Goal: Contribute content: Add original content to the website for others to see

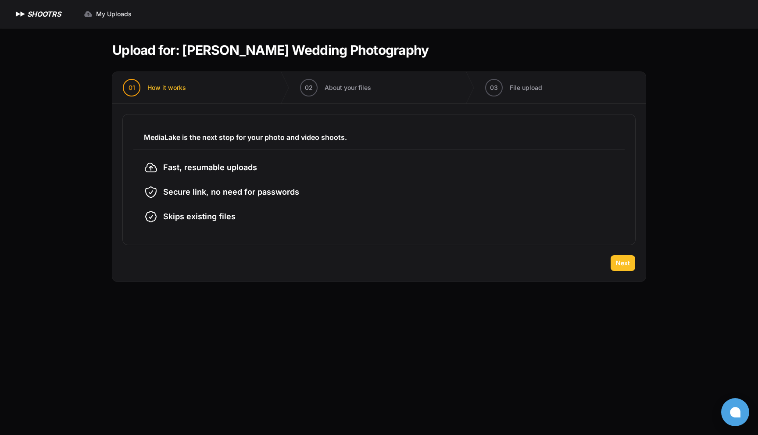
click at [625, 260] on span "Next" at bounding box center [623, 263] width 14 height 9
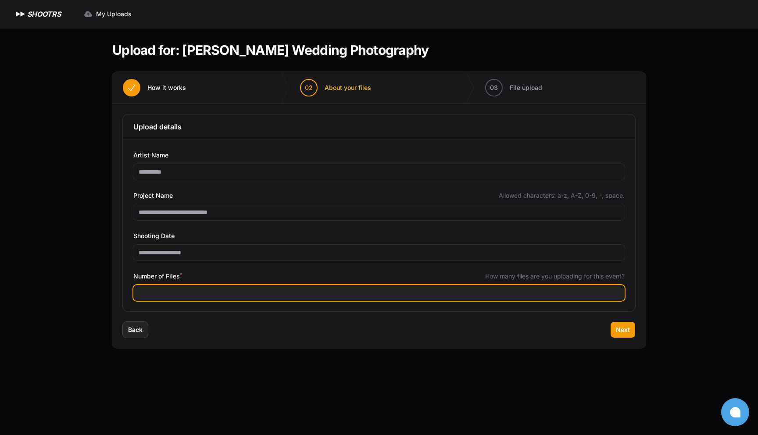
click at [410, 295] on input "Number of Files *" at bounding box center [378, 293] width 491 height 16
type input "****"
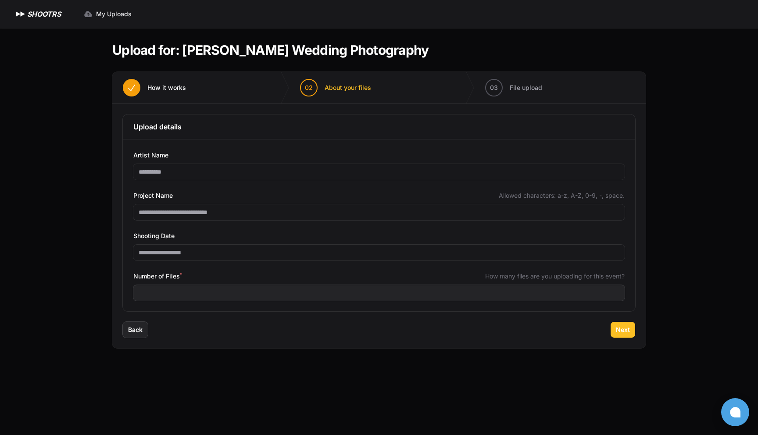
click at [621, 328] on span "Next" at bounding box center [623, 329] width 14 height 9
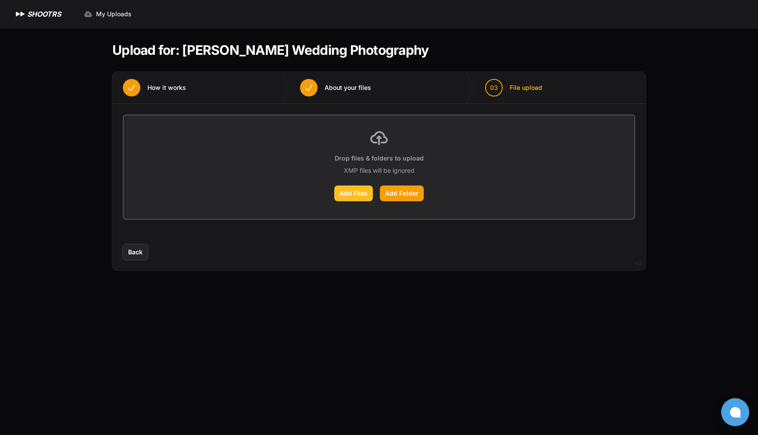
click at [350, 193] on label "Add Files" at bounding box center [353, 194] width 39 height 16
click at [0, 0] on input "Add Files" at bounding box center [0, 0] width 0 height 0
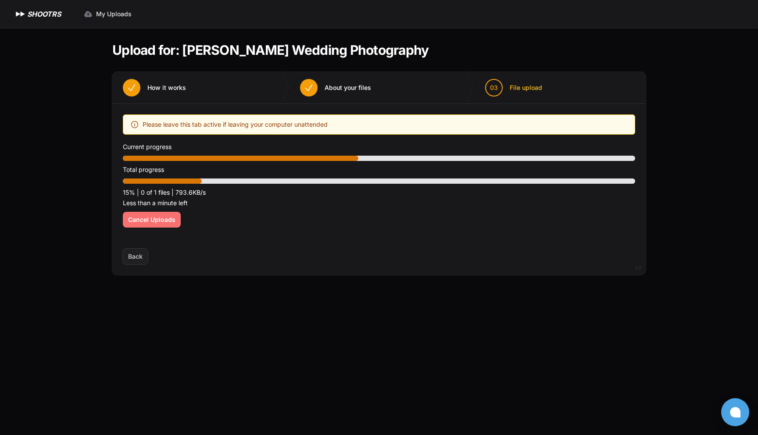
click at [156, 218] on span "Cancel Uploads" at bounding box center [151, 219] width 47 height 9
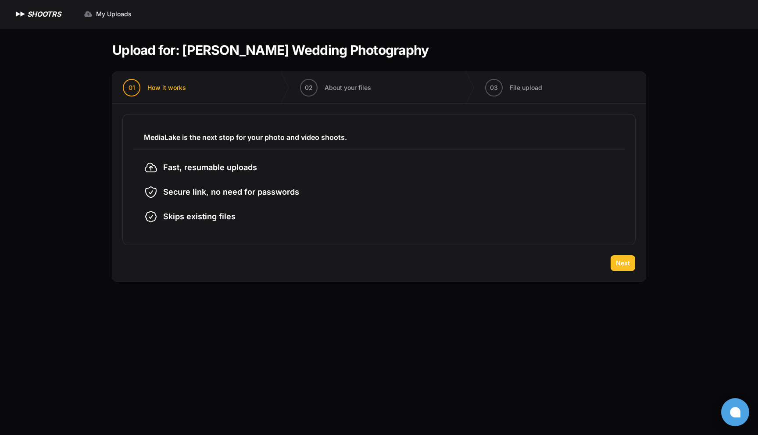
click at [617, 263] on span "Next" at bounding box center [623, 263] width 14 height 9
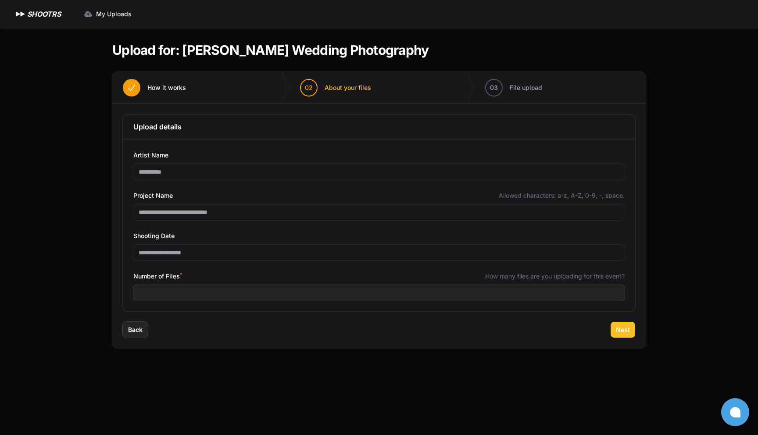
click at [626, 327] on span "Next" at bounding box center [623, 329] width 14 height 9
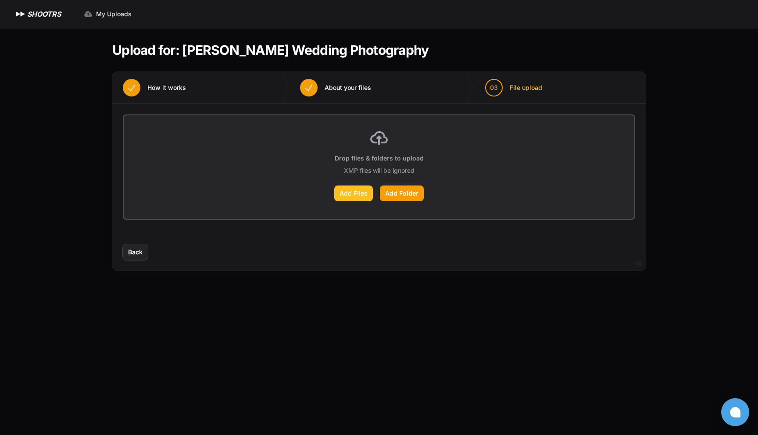
click at [357, 194] on label "Add Files" at bounding box center [353, 194] width 39 height 16
click at [0, 0] on input "Add Files" at bounding box center [0, 0] width 0 height 0
